Goal: Information Seeking & Learning: Understand process/instructions

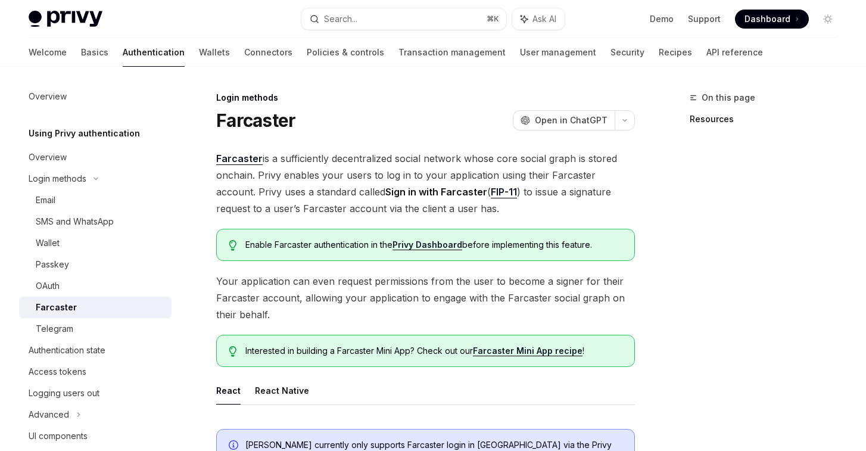
click at [255, 112] on h1 "Farcaster" at bounding box center [255, 120] width 79 height 21
click at [226, 96] on div "Login methods" at bounding box center [425, 98] width 418 height 12
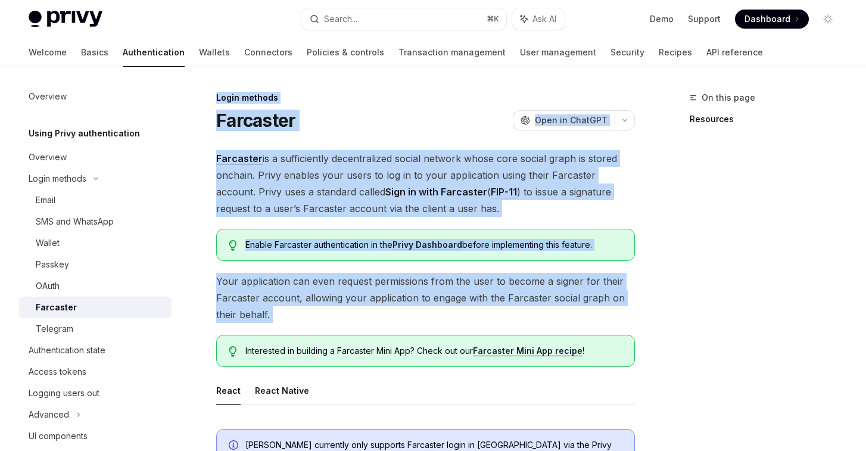
drag, startPoint x: 226, startPoint y: 96, endPoint x: 590, endPoint y: 309, distance: 422.1
click at [590, 309] on span "Your application can even request permissions from the user to become a signer …" at bounding box center [425, 298] width 418 height 50
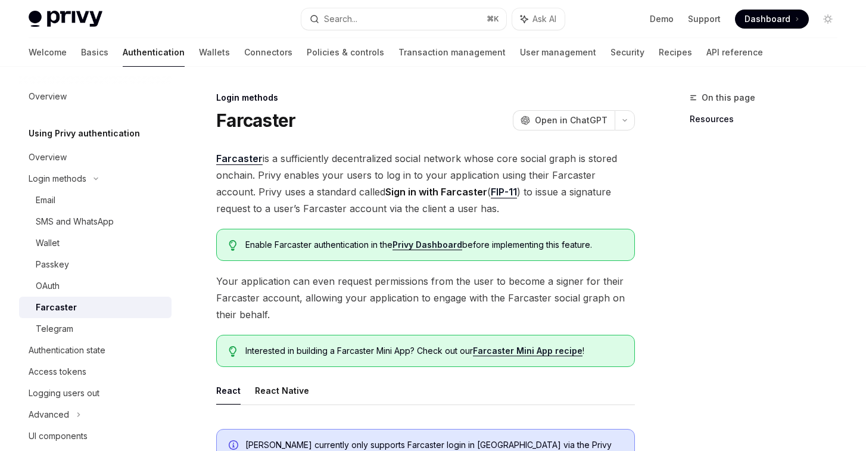
click at [217, 99] on div "Login methods" at bounding box center [425, 98] width 418 height 12
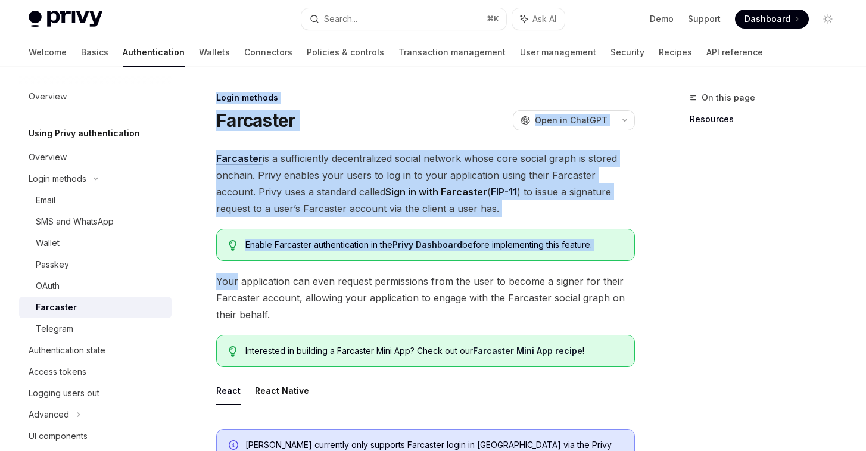
drag, startPoint x: 217, startPoint y: 99, endPoint x: 455, endPoint y: 261, distance: 288.4
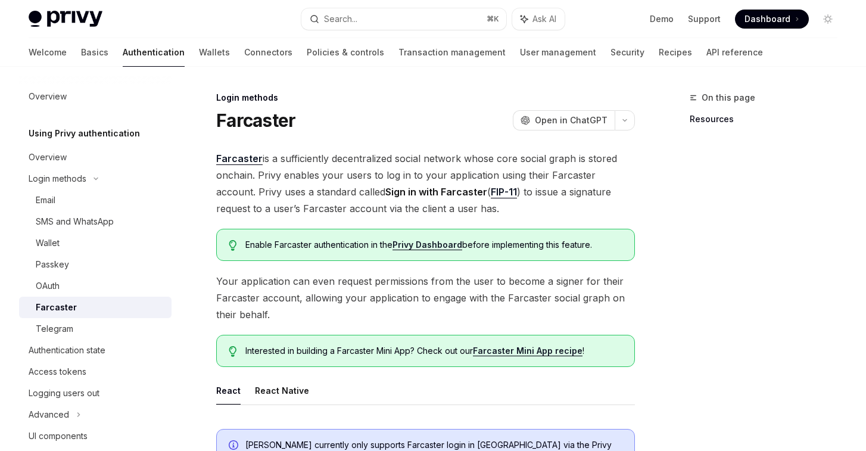
click at [479, 297] on span "Your application can even request permissions from the user to become a signer …" at bounding box center [425, 298] width 418 height 50
click at [404, 207] on span "Farcaster is a sufficiently decentralized social network whose core social grap…" at bounding box center [425, 183] width 418 height 67
click at [418, 192] on strong "Sign in with Farcaster" at bounding box center [436, 192] width 102 height 12
drag, startPoint x: 418, startPoint y: 192, endPoint x: 360, endPoint y: 193, distance: 58.9
click at [385, 193] on strong "Sign in with Farcaster" at bounding box center [436, 192] width 102 height 12
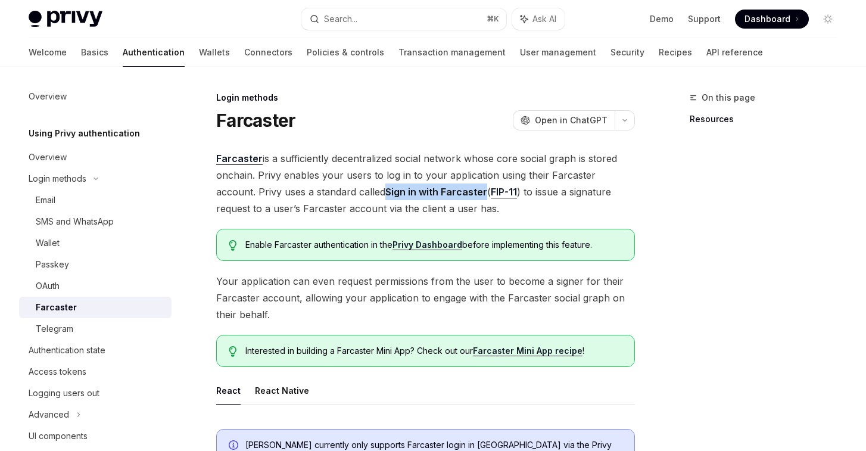
click at [385, 193] on strong "Sign in with Farcaster" at bounding box center [436, 192] width 102 height 12
drag, startPoint x: 360, startPoint y: 193, endPoint x: 428, endPoint y: 195, distance: 68.5
click at [428, 194] on strong "Sign in with Farcaster" at bounding box center [436, 192] width 102 height 12
click at [428, 195] on strong "Sign in with Farcaster" at bounding box center [436, 192] width 102 height 12
drag, startPoint x: 428, startPoint y: 195, endPoint x: 352, endPoint y: 190, distance: 75.8
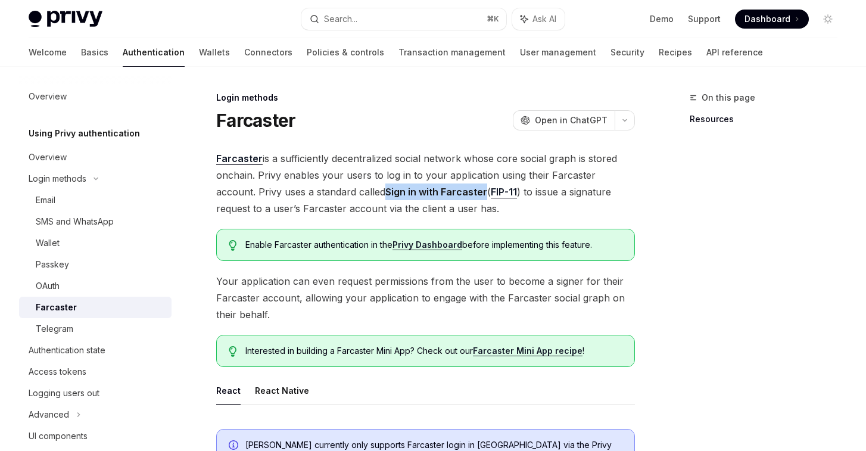
click at [385, 190] on strong "Sign in with Farcaster" at bounding box center [436, 192] width 102 height 12
click at [264, 117] on h1 "Farcaster" at bounding box center [255, 120] width 79 height 21
click at [272, 121] on h1 "Farcaster" at bounding box center [255, 120] width 79 height 21
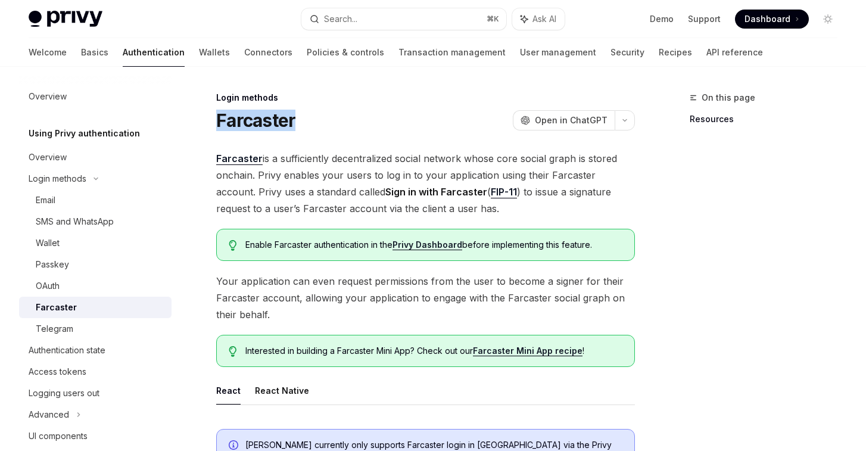
click at [290, 124] on h1 "Farcaster" at bounding box center [255, 120] width 79 height 21
click at [324, 130] on div "Farcaster OpenAI Open in ChatGPT" at bounding box center [425, 120] width 418 height 21
click at [265, 120] on h1 "Farcaster" at bounding box center [255, 120] width 79 height 21
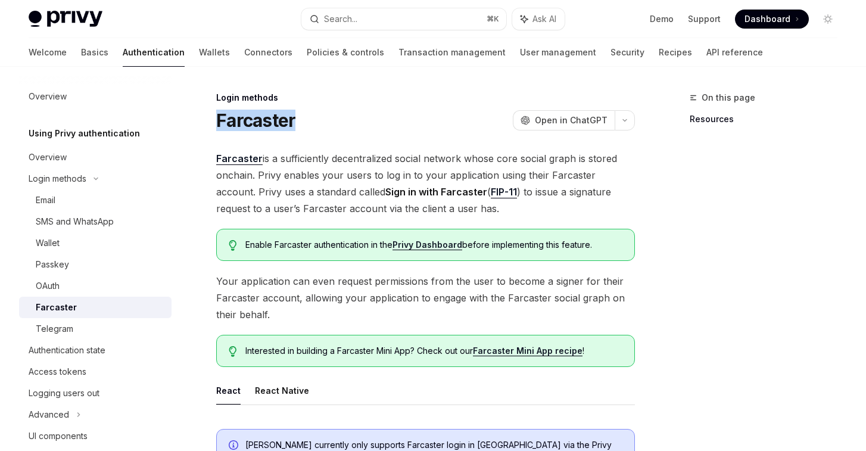
click at [278, 124] on h1 "Farcaster" at bounding box center [255, 120] width 79 height 21
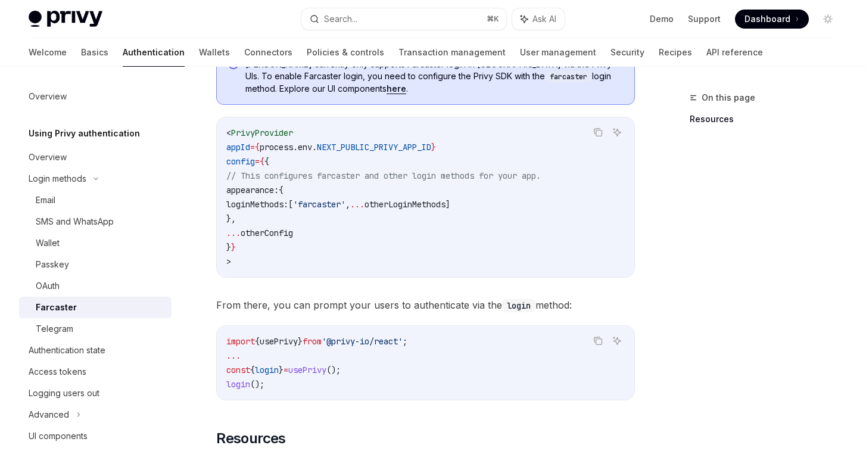
scroll to position [382, 0]
click at [524, 202] on code "< PrivyProvider appId = { process . env . NEXT_PUBLIC_PRIVY_APP_ID } config = {…" at bounding box center [425, 195] width 398 height 143
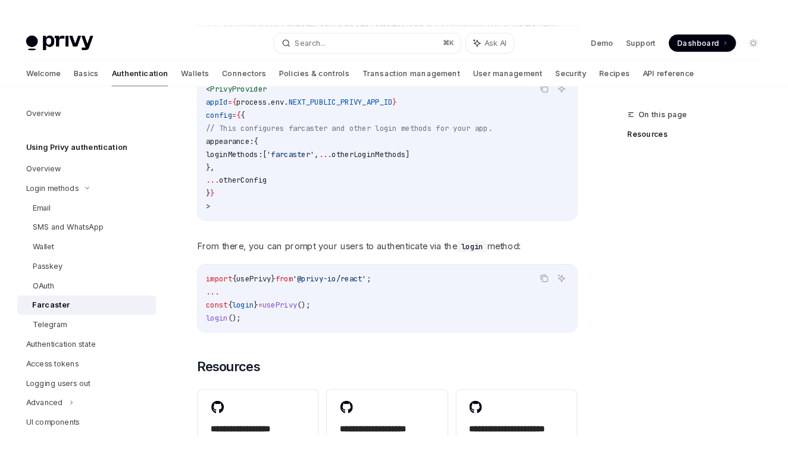
scroll to position [0, 0]
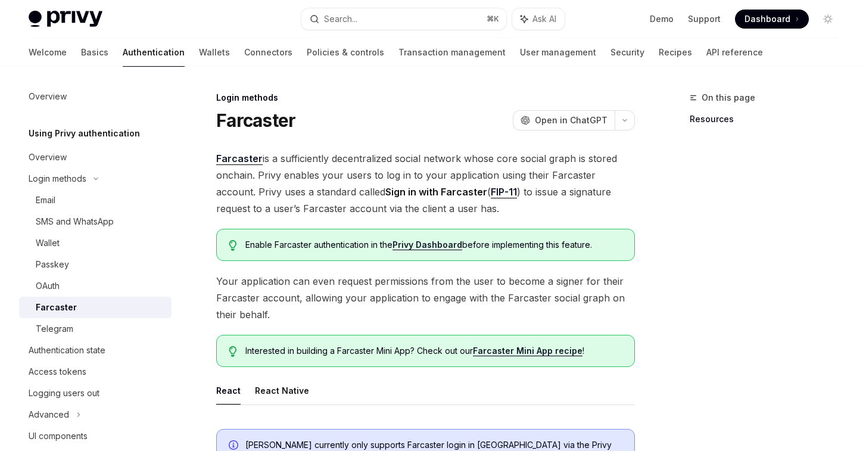
type textarea "*"
